Goal: Book appointment/travel/reservation

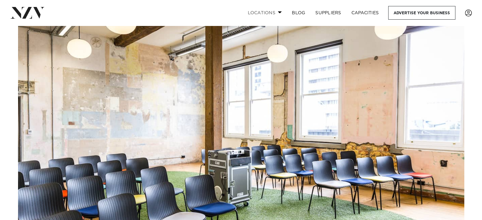
click at [269, 15] on link "Locations" at bounding box center [264, 13] width 44 height 14
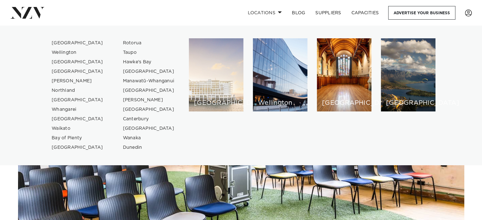
click at [221, 97] on div "[GEOGRAPHIC_DATA]" at bounding box center [216, 74] width 55 height 73
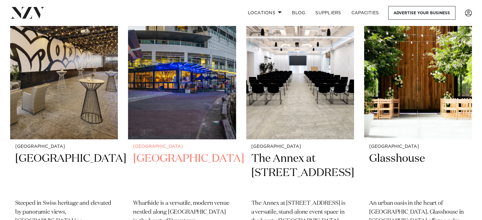
scroll to position [285, 0]
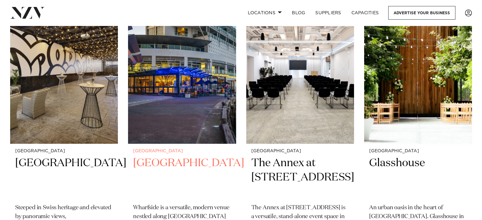
click at [208, 113] on img at bounding box center [182, 71] width 108 height 144
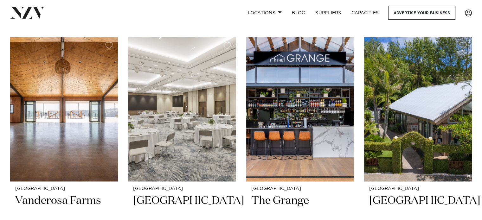
scroll to position [811, 0]
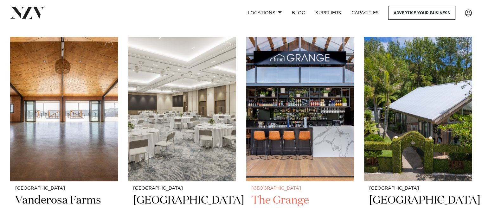
click at [294, 130] on img at bounding box center [300, 109] width 108 height 144
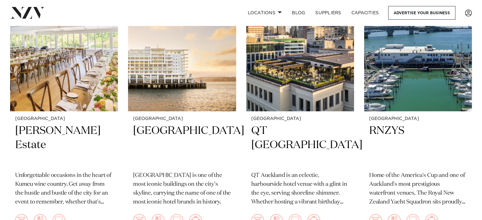
scroll to position [1163, 0]
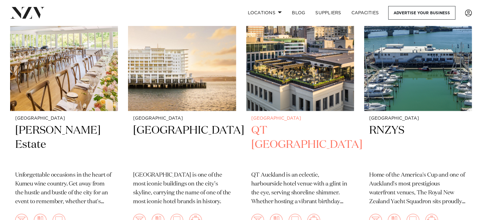
click at [290, 111] on div "Auckland QT Auckland QT Auckland is an eclectic, harbourside hotel venue with a…" at bounding box center [300, 174] width 108 height 127
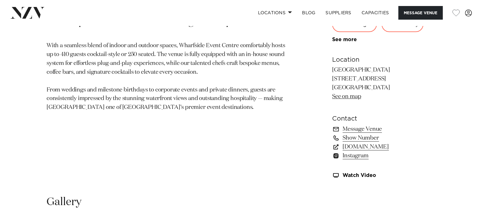
scroll to position [380, 0]
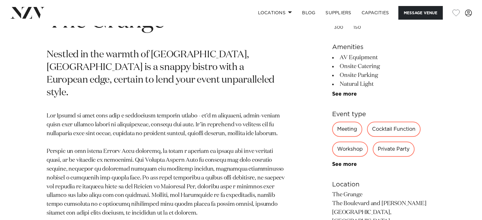
scroll to position [281, 0]
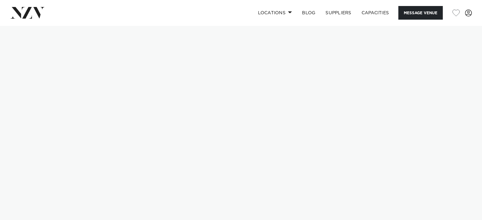
drag, startPoint x: 0, startPoint y: 0, endPoint x: 252, endPoint y: 80, distance: 264.5
click at [252, 80] on img at bounding box center [241, 139] width 482 height 226
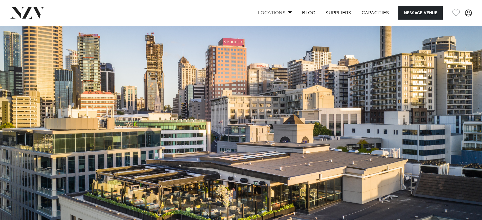
click at [283, 12] on link "Locations" at bounding box center [275, 13] width 44 height 14
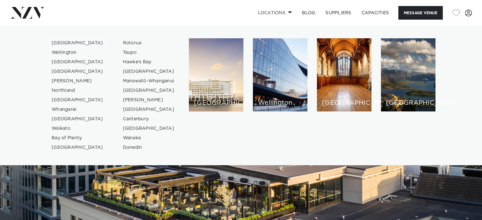
click at [70, 42] on link "[GEOGRAPHIC_DATA]" at bounding box center [78, 43] width 62 height 10
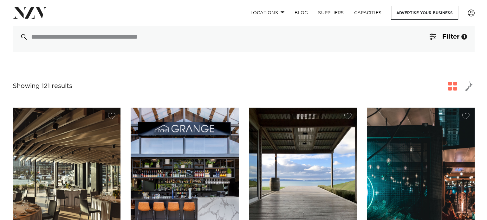
scroll to position [99, 0]
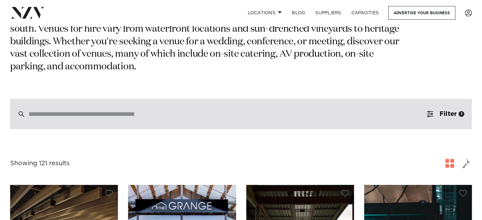
click at [197, 111] on input "search" at bounding box center [228, 114] width 398 height 7
click at [205, 99] on div at bounding box center [241, 114] width 462 height 30
click at [188, 106] on div at bounding box center [241, 114] width 462 height 30
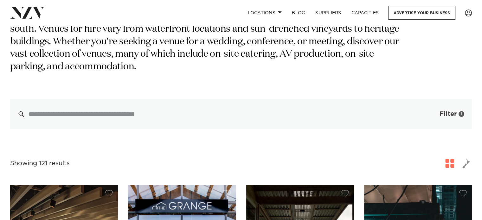
click at [436, 102] on button "Filter 1" at bounding box center [445, 114] width 53 height 30
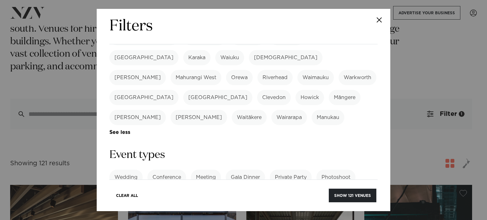
scroll to position [236, 0]
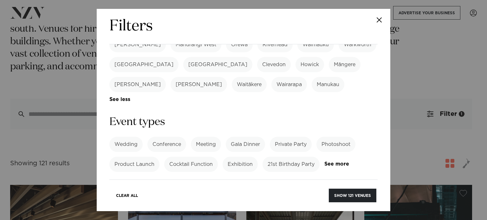
click at [169, 137] on label "Conference" at bounding box center [166, 144] width 39 height 15
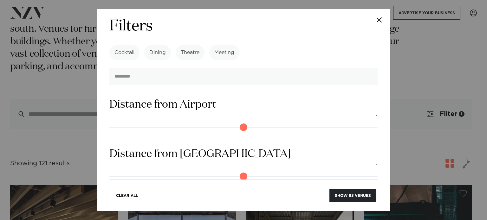
scroll to position [547, 0]
drag, startPoint x: 111, startPoint y: 122, endPoint x: 127, endPoint y: 126, distance: 16.8
click at [127, 172] on input "range" at bounding box center [243, 177] width 268 height 10
click at [129, 148] on div "Distance from CBD 5km" at bounding box center [243, 166] width 268 height 37
drag, startPoint x: 128, startPoint y: 121, endPoint x: 143, endPoint y: 123, distance: 15.3
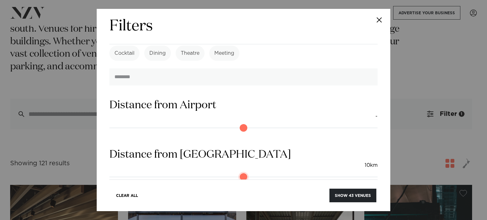
click at [143, 172] on input "range" at bounding box center [243, 177] width 268 height 10
drag, startPoint x: 143, startPoint y: 123, endPoint x: 131, endPoint y: 125, distance: 12.9
type input "*"
click at [131, 172] on input "range" at bounding box center [243, 177] width 268 height 10
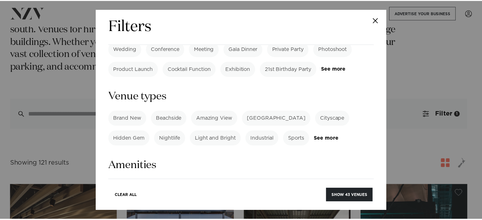
scroll to position [323, 0]
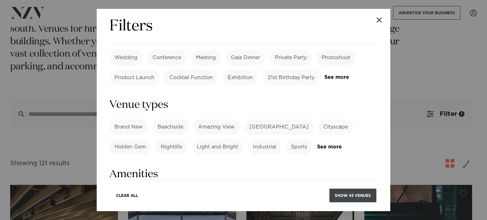
click at [337, 193] on button "Show 43 venues" at bounding box center [352, 196] width 47 height 14
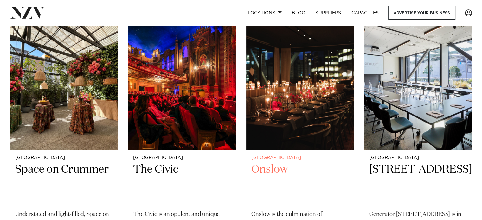
scroll to position [2137, 0]
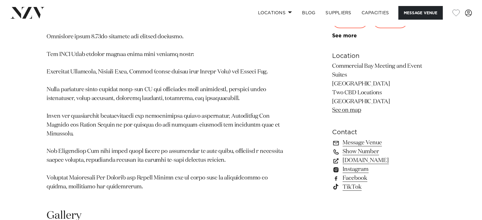
scroll to position [610, 0]
click at [349, 156] on link "generatornz.com" at bounding box center [383, 160] width 103 height 9
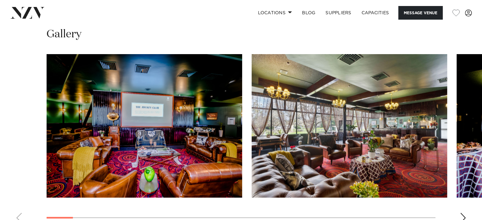
scroll to position [607, 0]
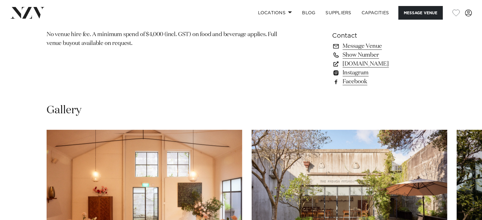
scroll to position [540, 0]
